Goal: Find specific page/section

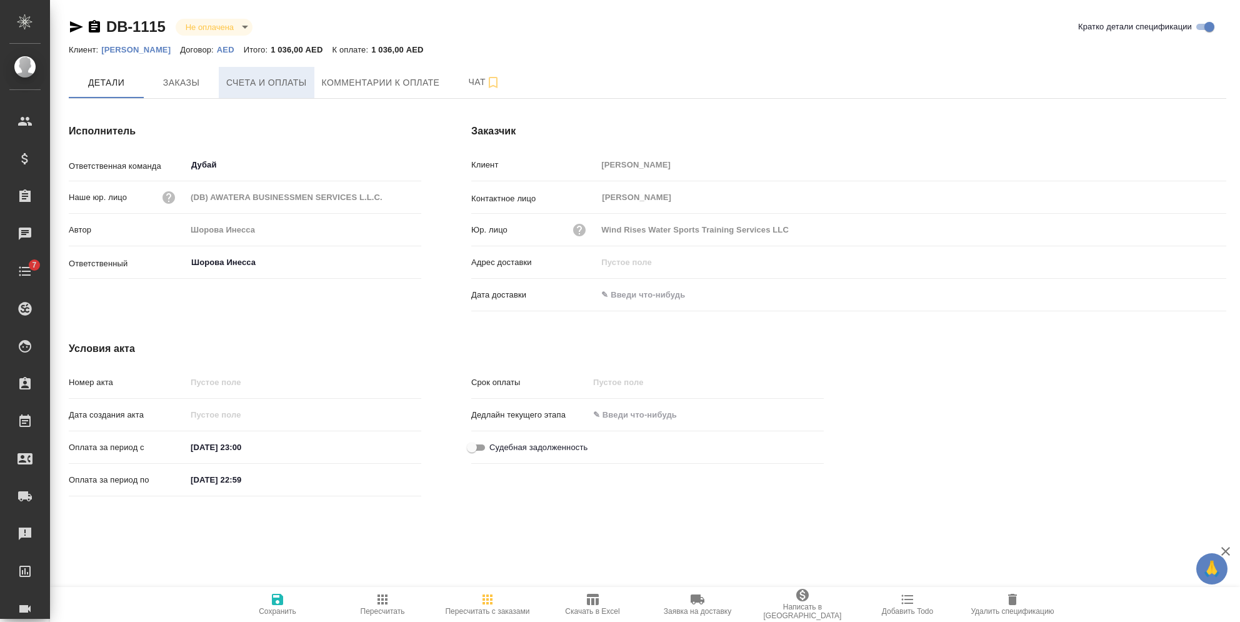
click at [258, 82] on span "Счета и оплаты" at bounding box center [266, 83] width 81 height 16
